Goal: Check status: Check status

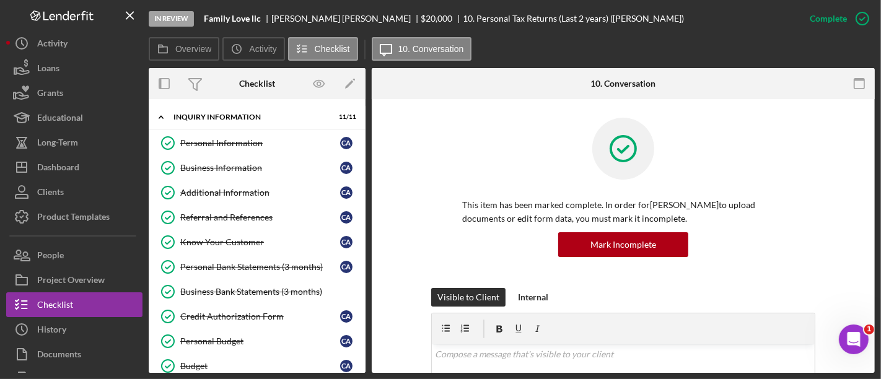
scroll to position [505, 0]
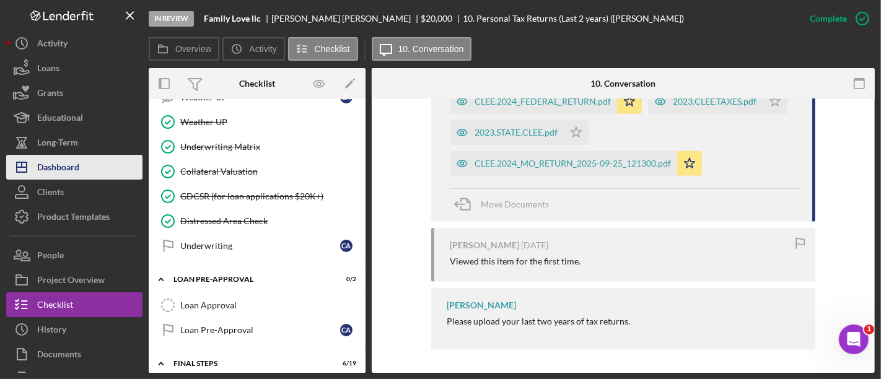
click at [117, 171] on button "Icon/Dashboard Dashboard" at bounding box center [74, 167] width 136 height 25
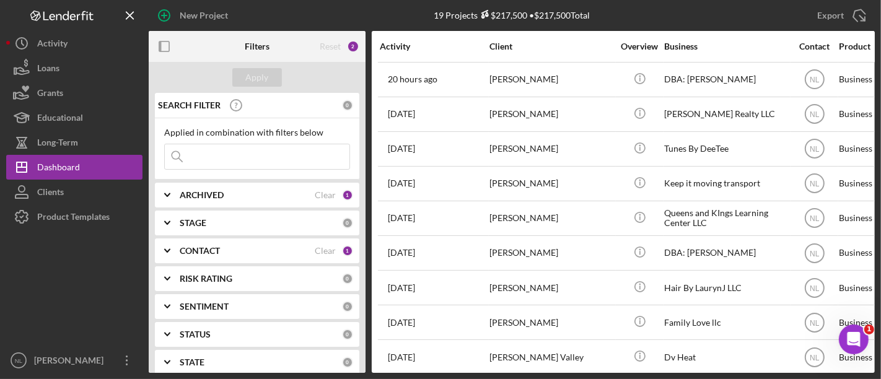
scroll to position [358, 0]
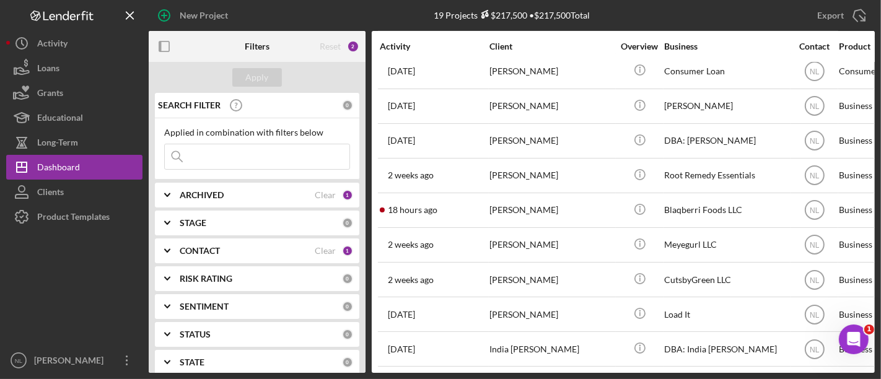
click at [239, 160] on input at bounding box center [257, 156] width 185 height 25
type input "yasmiene"
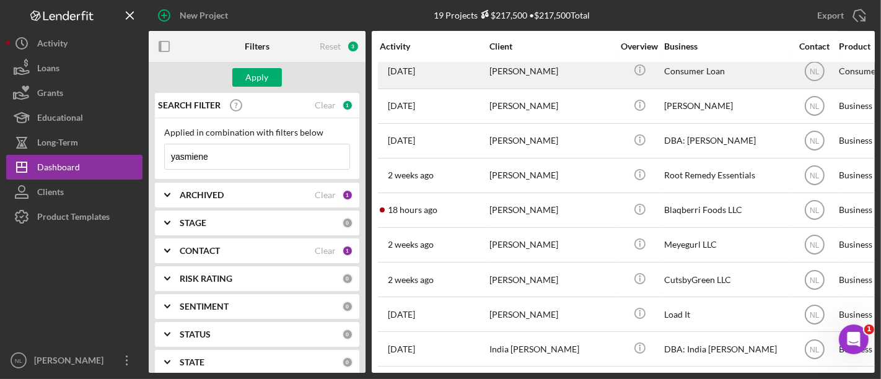
click at [467, 76] on div "[DATE] [PERSON_NAME]" at bounding box center [434, 71] width 108 height 33
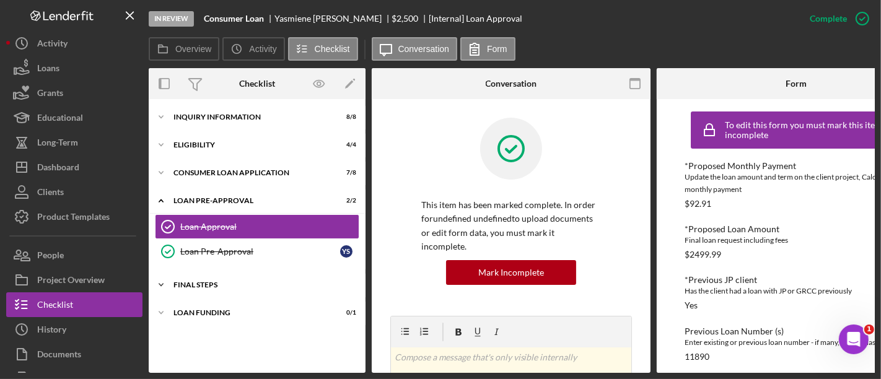
click at [234, 289] on div "Icon/Expander FINAL STEPS 6 / 10" at bounding box center [257, 285] width 217 height 25
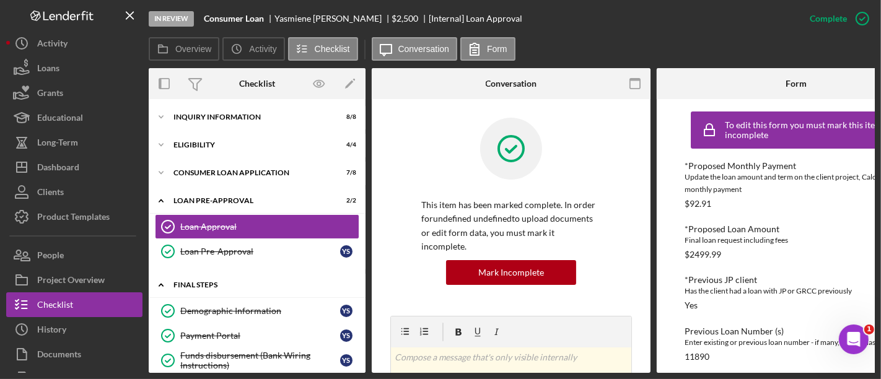
scroll to position [212, 0]
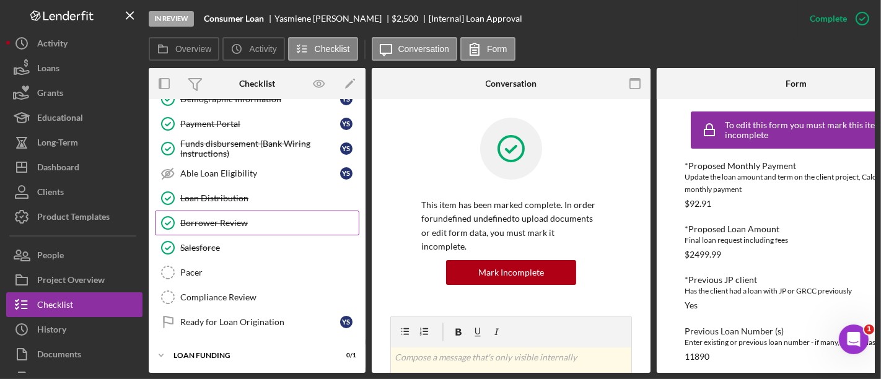
click at [233, 227] on link "Borrower Review Borrower Review" at bounding box center [257, 223] width 205 height 25
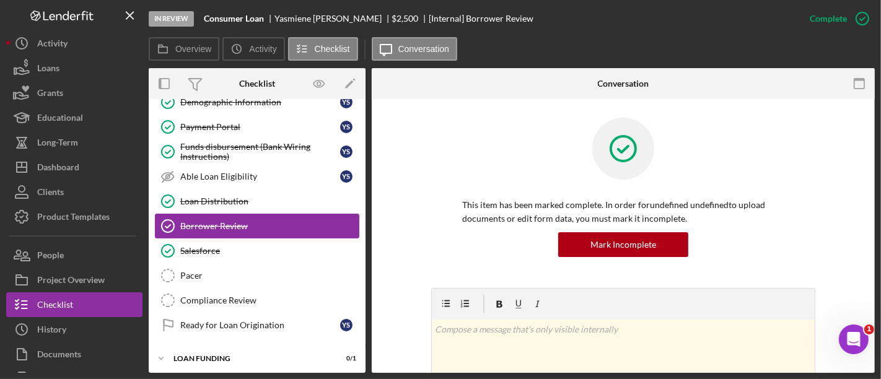
click at [233, 227] on div "Borrower Review" at bounding box center [269, 226] width 179 height 10
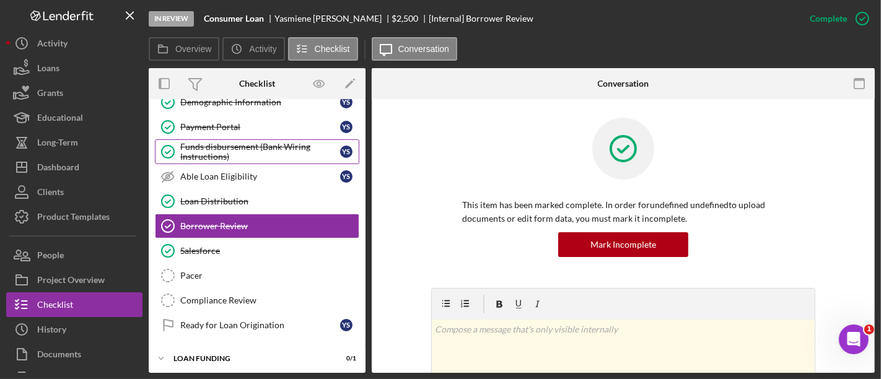
click at [219, 150] on div "Funds disbursement (Bank Wiring Instructions)" at bounding box center [260, 152] width 160 height 20
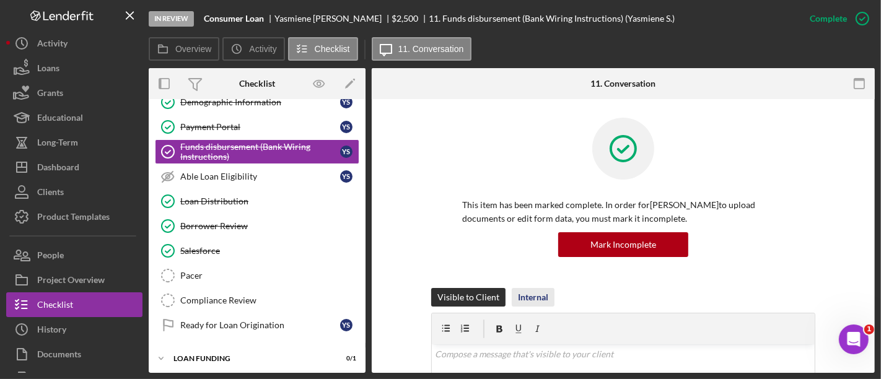
scroll to position [299, 0]
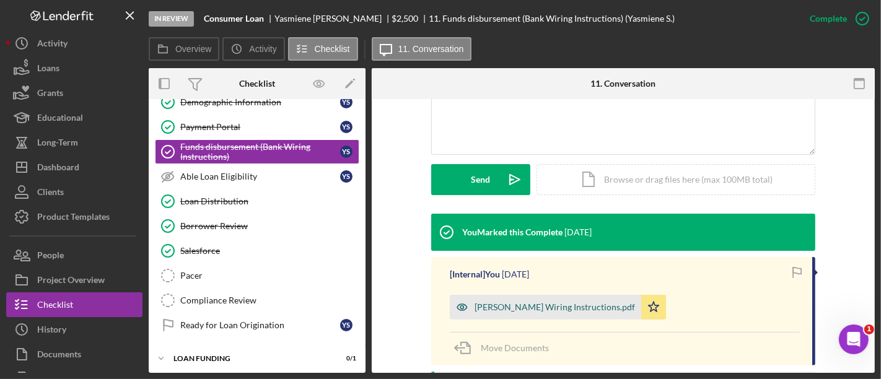
click at [546, 298] on div "[PERSON_NAME] Wiring Instructions.pdf" at bounding box center [546, 307] width 192 height 25
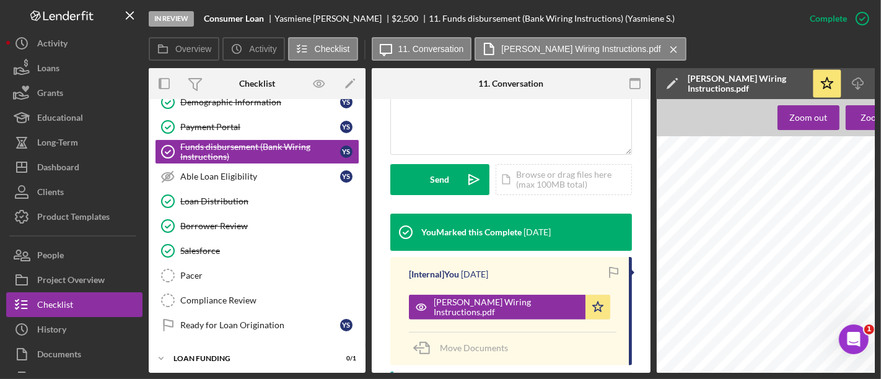
scroll to position [496, 0]
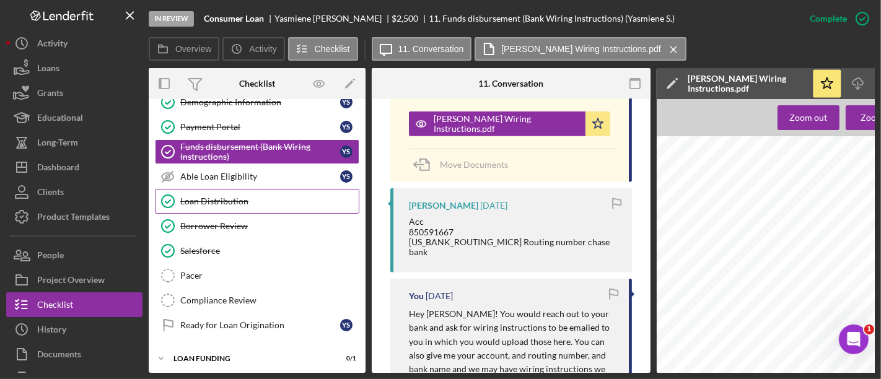
click at [237, 196] on div "Loan Distribution" at bounding box center [269, 201] width 179 height 10
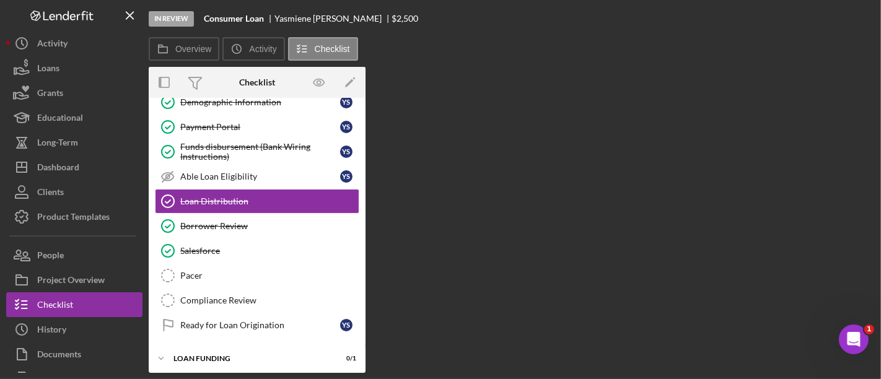
scroll to position [209, 0]
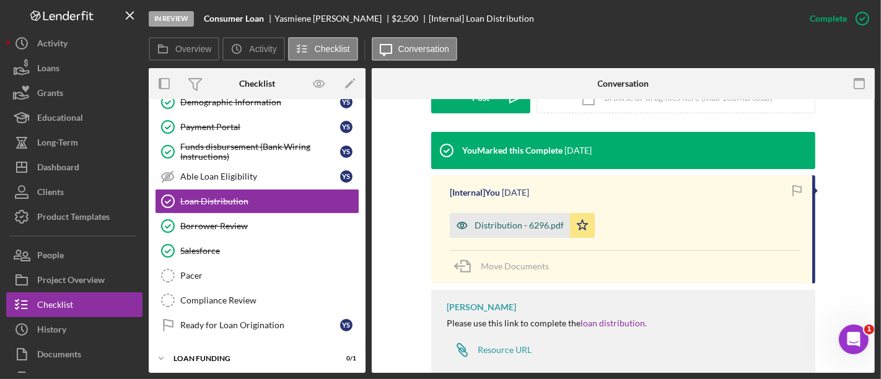
click at [526, 236] on div "Distribution - 6296.pdf" at bounding box center [510, 225] width 120 height 25
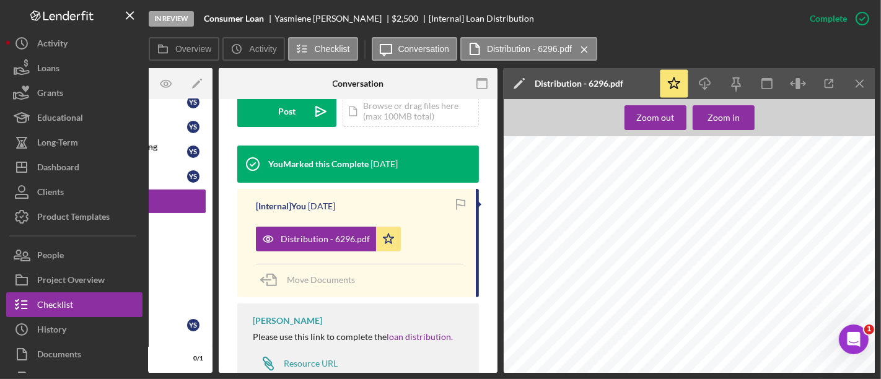
scroll to position [1405, 17]
